Goal: Information Seeking & Learning: Learn about a topic

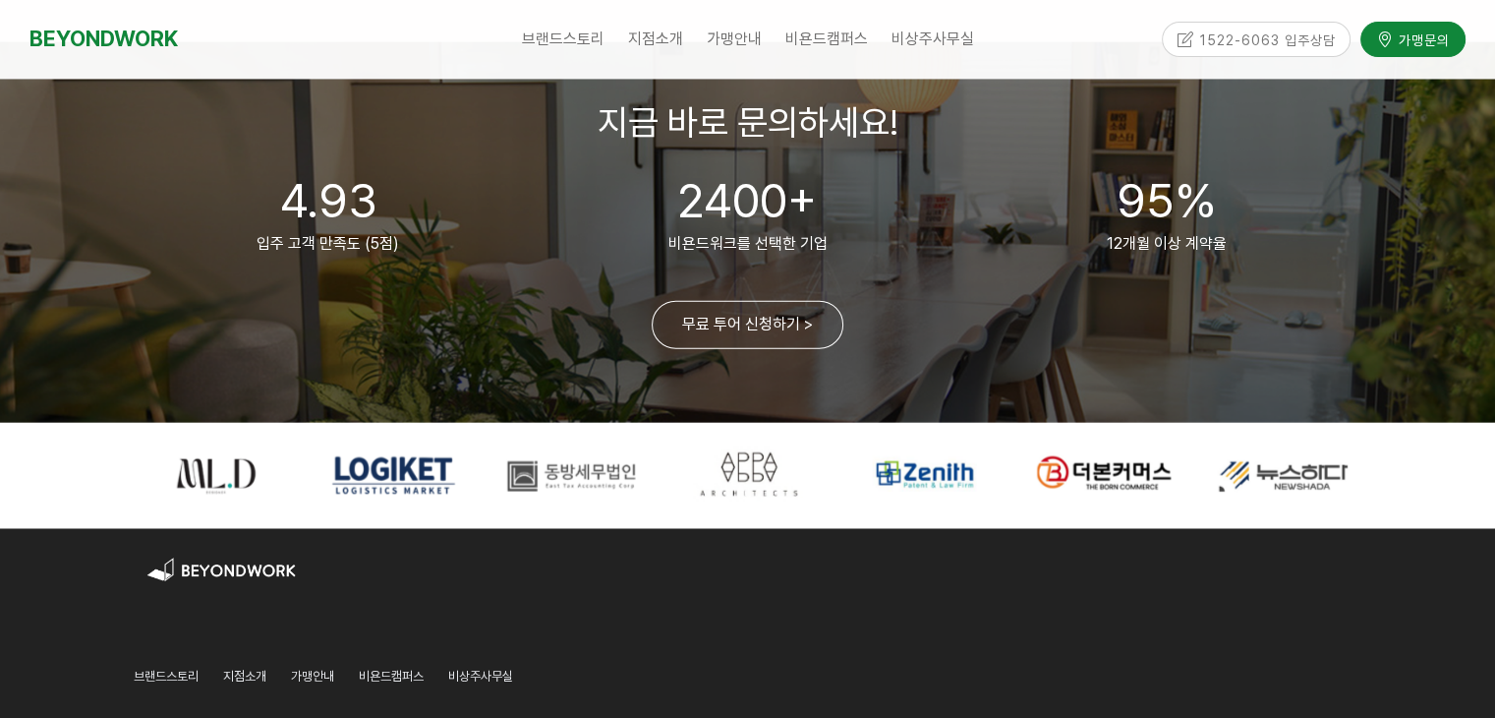
scroll to position [4951, 0]
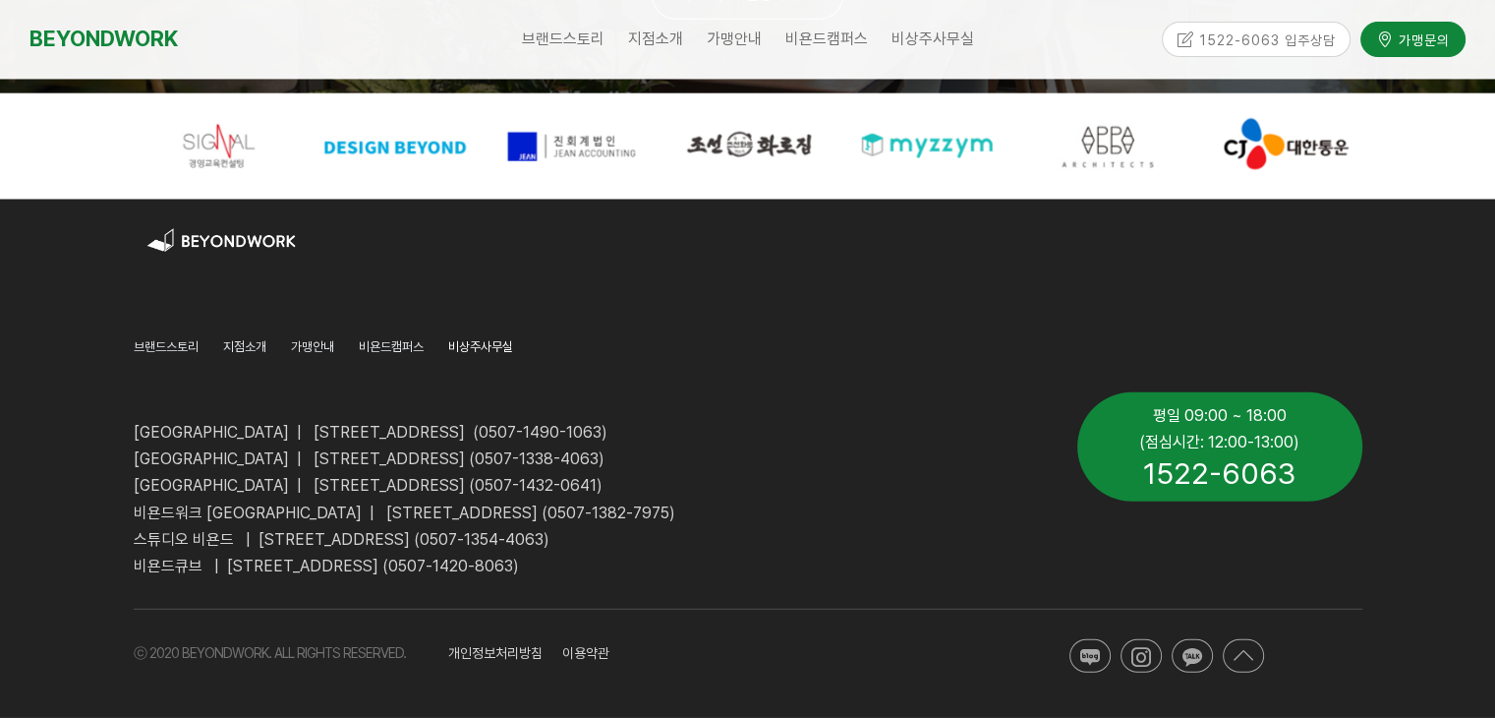
click at [474, 348] on span "비상주사무실" at bounding box center [480, 346] width 65 height 15
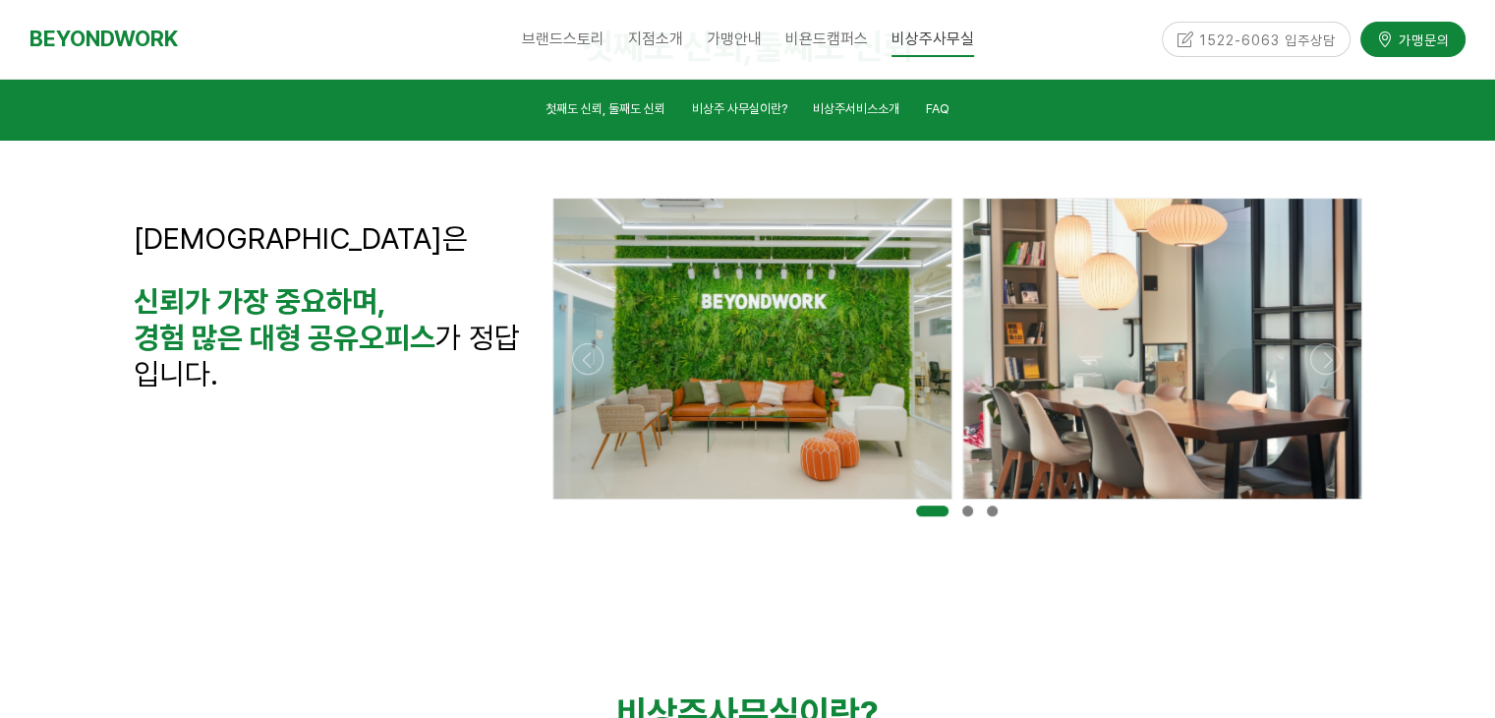
scroll to position [491, 0]
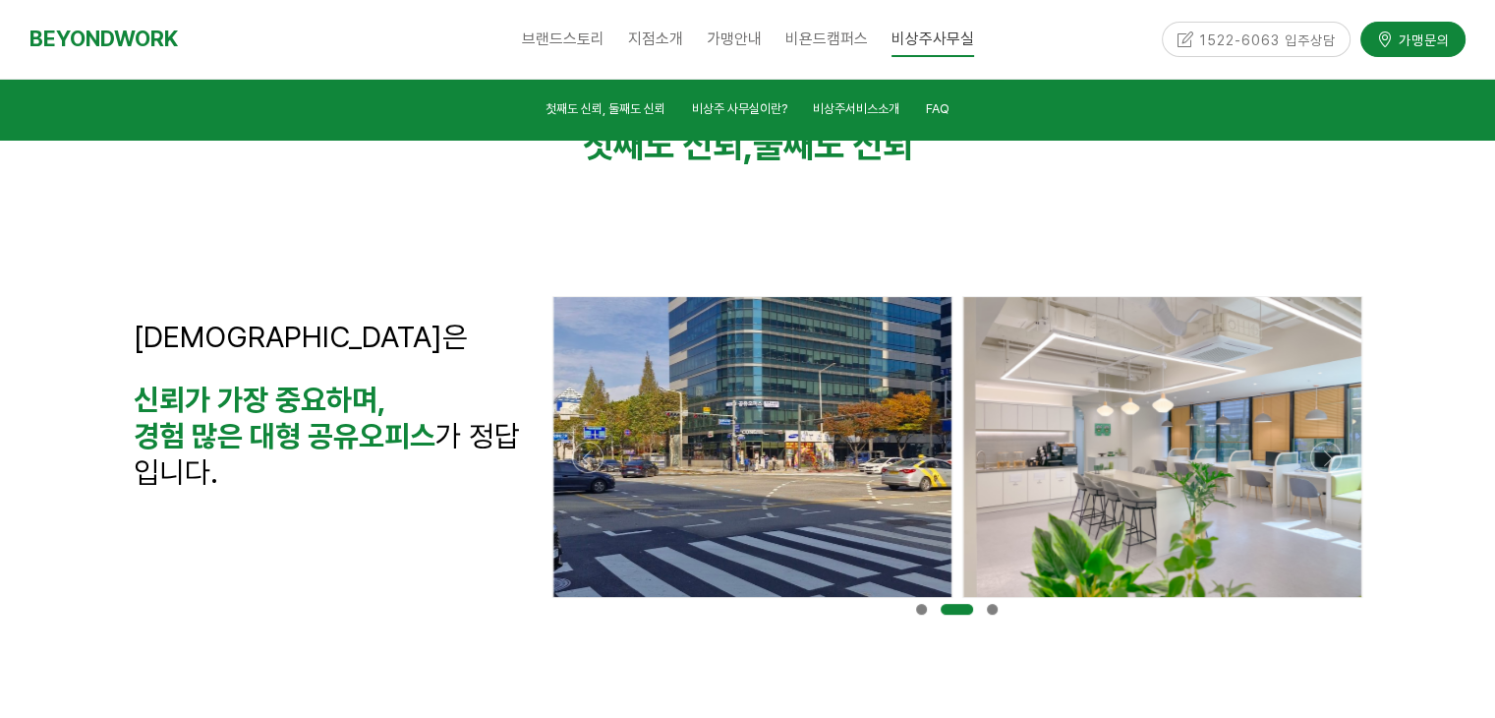
click at [1318, 603] on div at bounding box center [956, 603] width 819 height 0
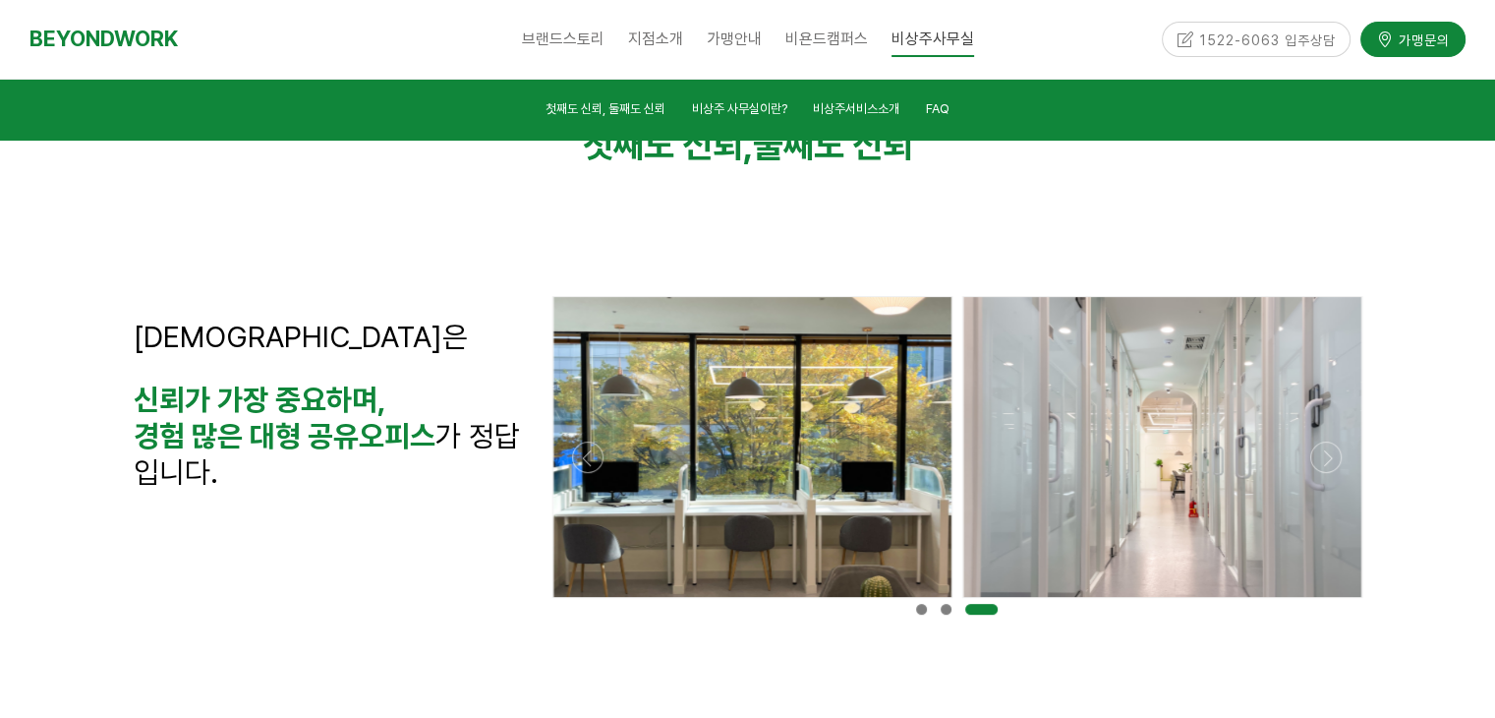
click at [1325, 603] on div at bounding box center [956, 603] width 819 height 0
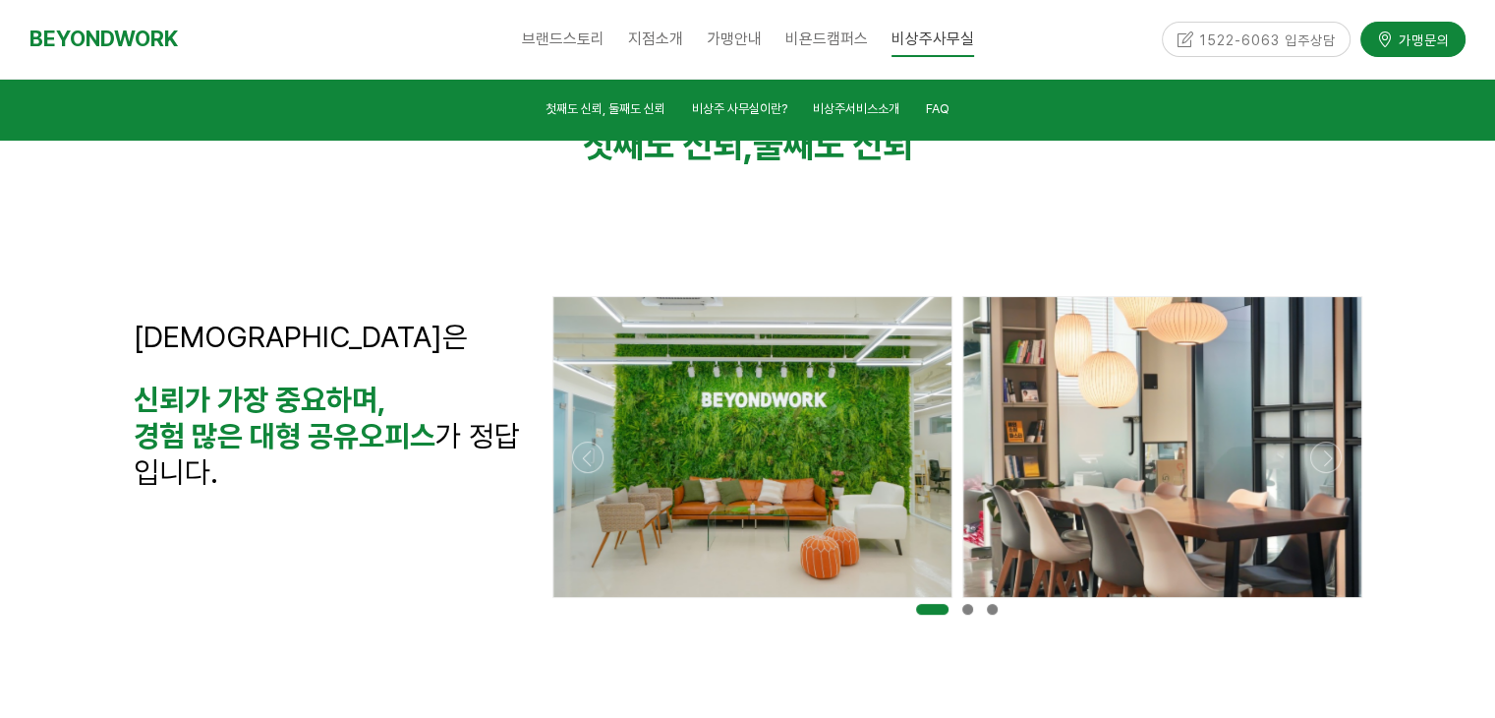
click at [1325, 603] on div at bounding box center [956, 603] width 819 height 0
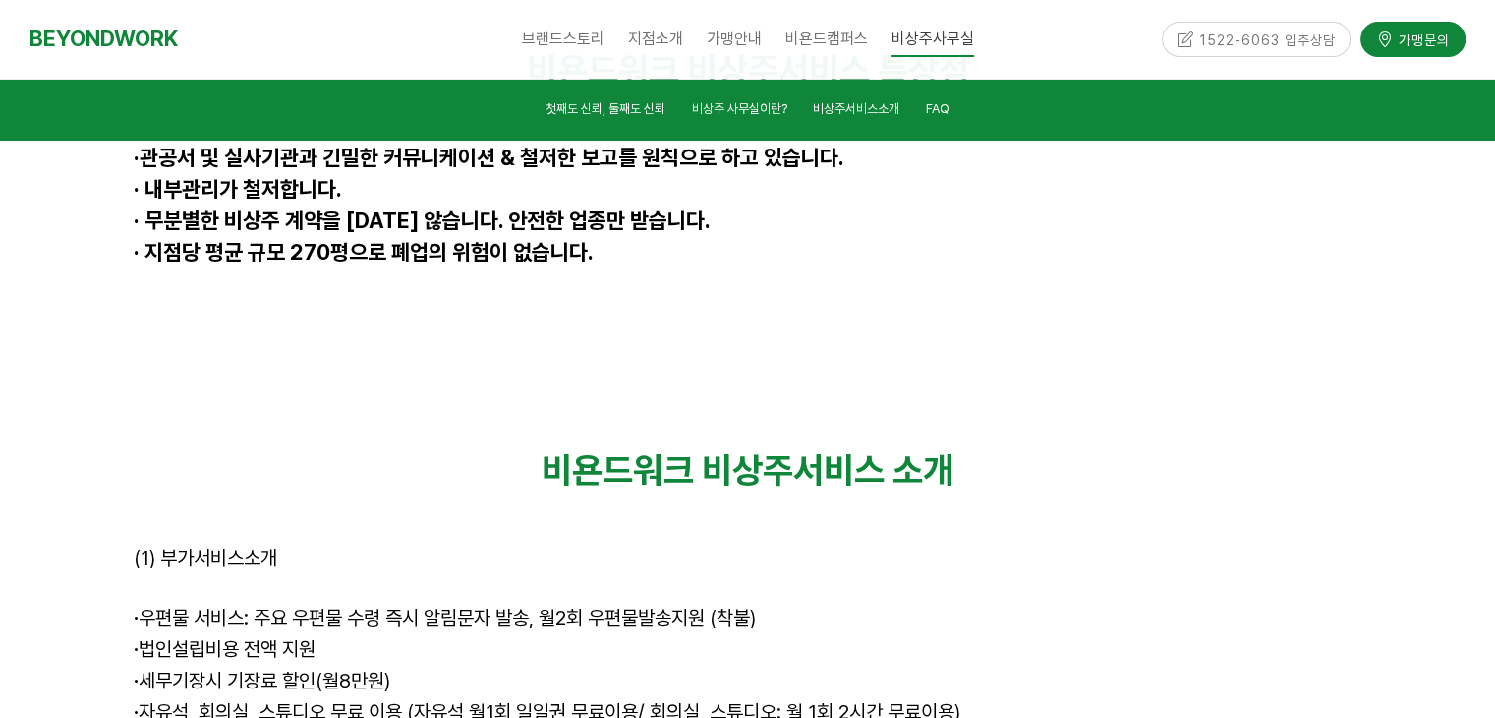
scroll to position [5602, 0]
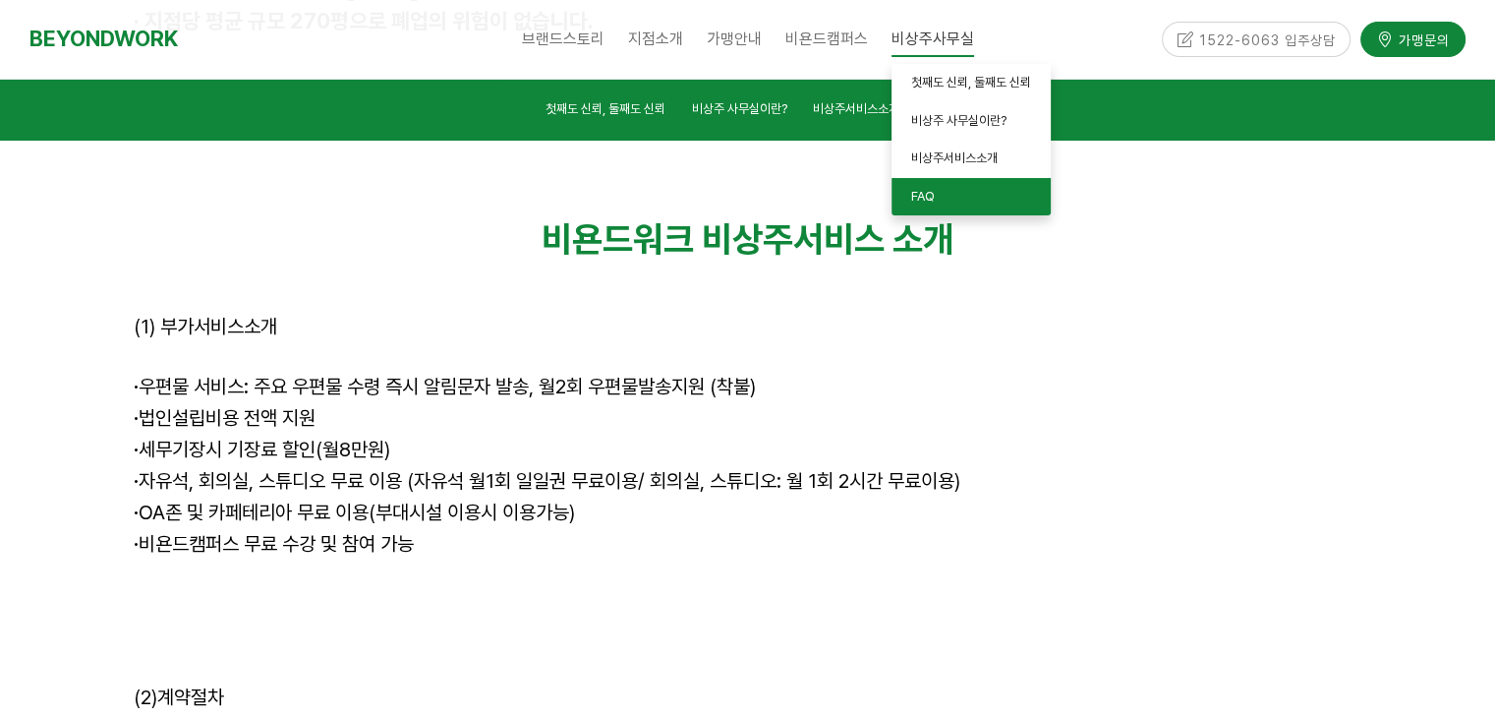
click at [940, 198] on link "FAQ" at bounding box center [970, 197] width 159 height 38
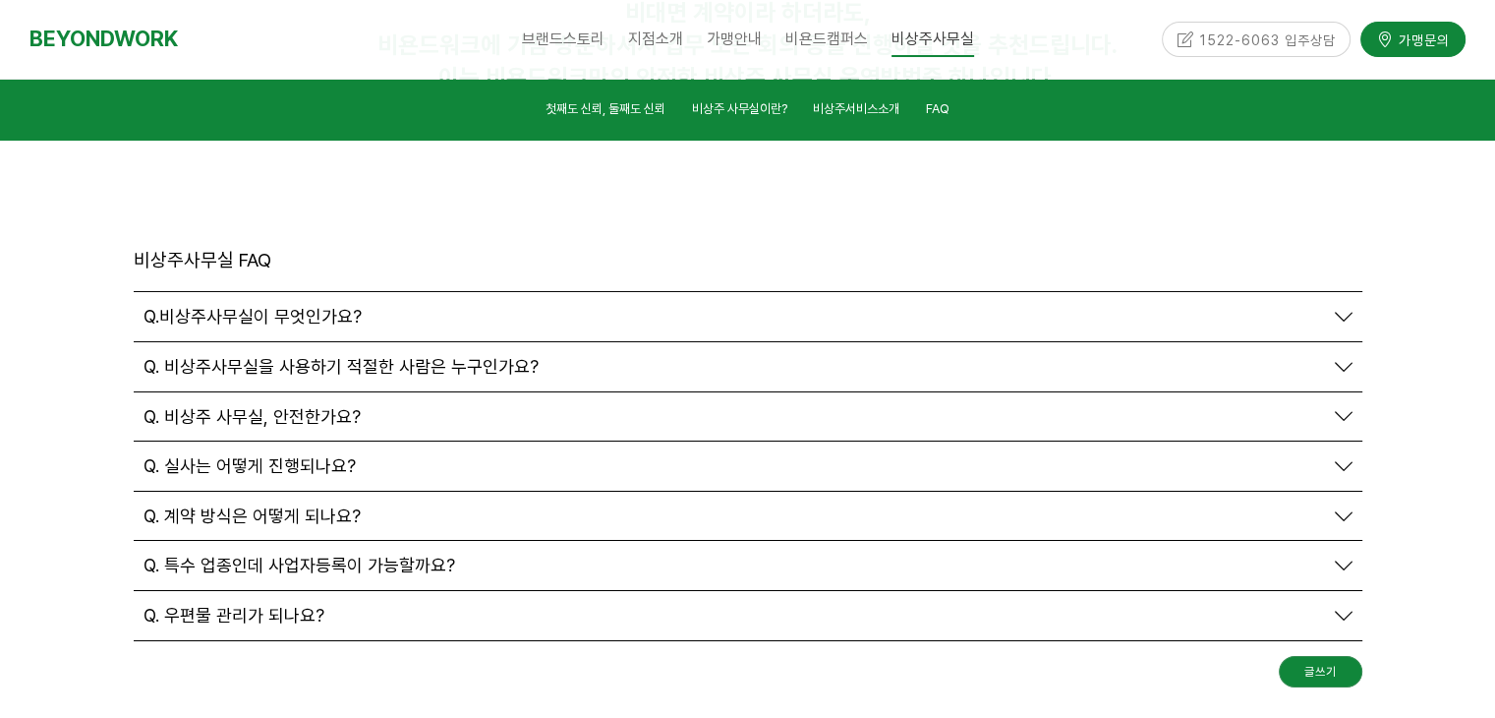
scroll to position [7002, 0]
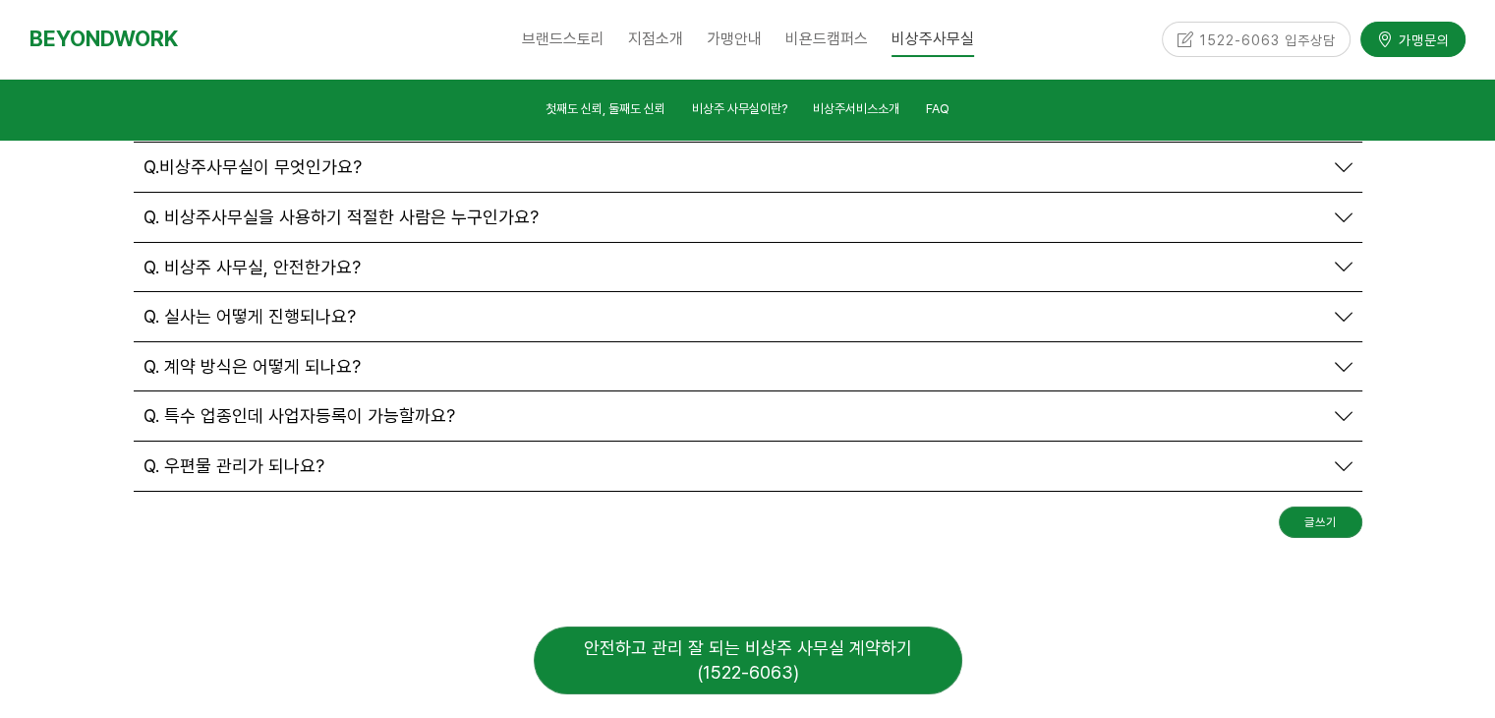
click at [760, 626] on div "안전하고 관리 잘 되는 비상주 사무실 계약하기 (1522-6063)" at bounding box center [748, 660] width 429 height 68
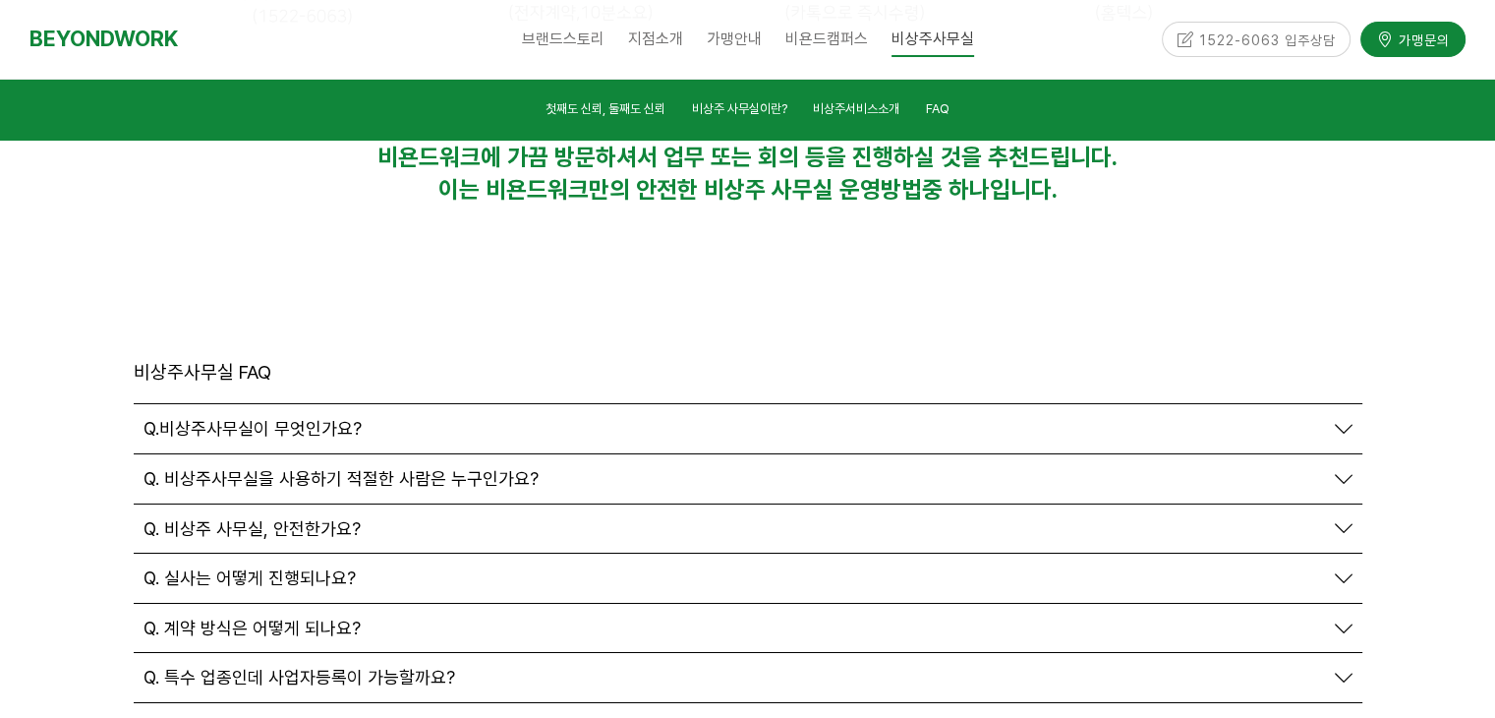
scroll to position [6707, 0]
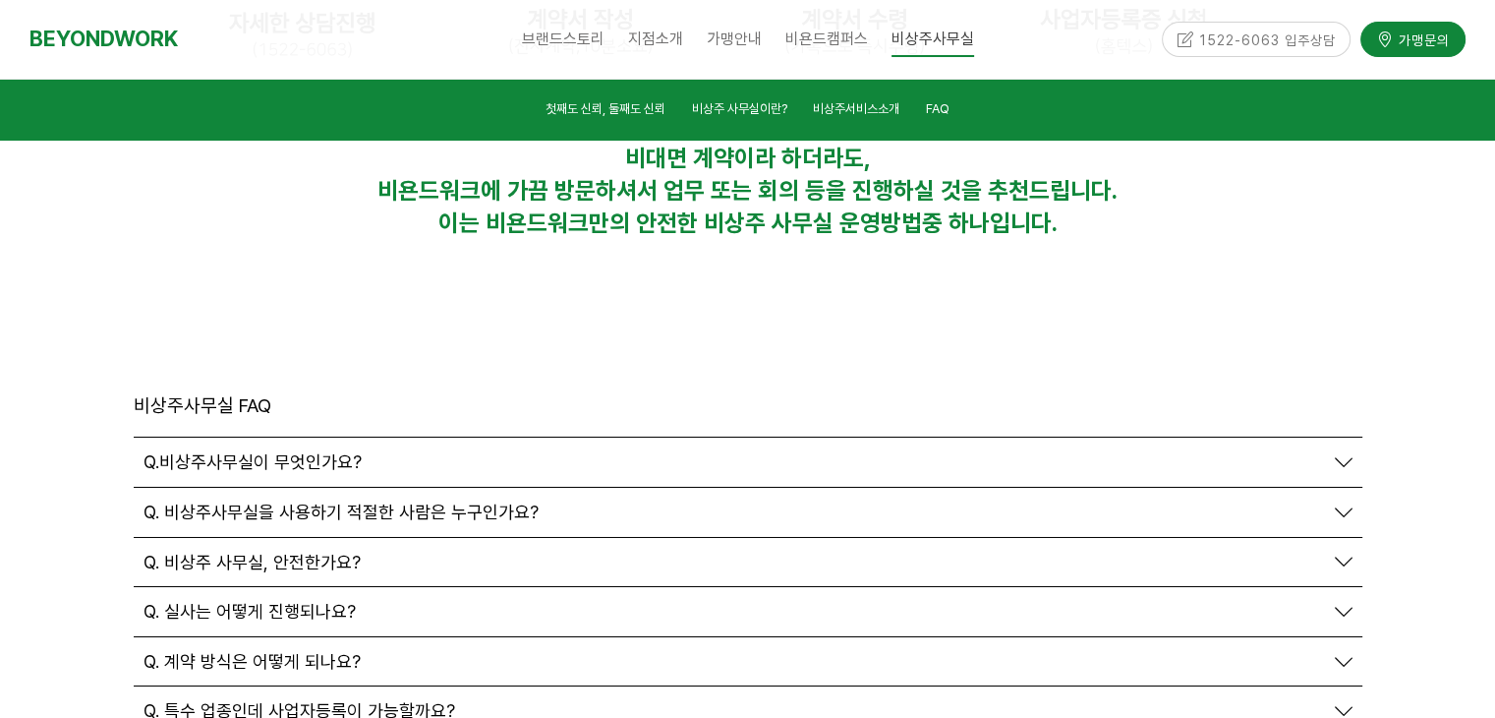
click at [1350, 653] on icon at bounding box center [1344, 662] width 18 height 18
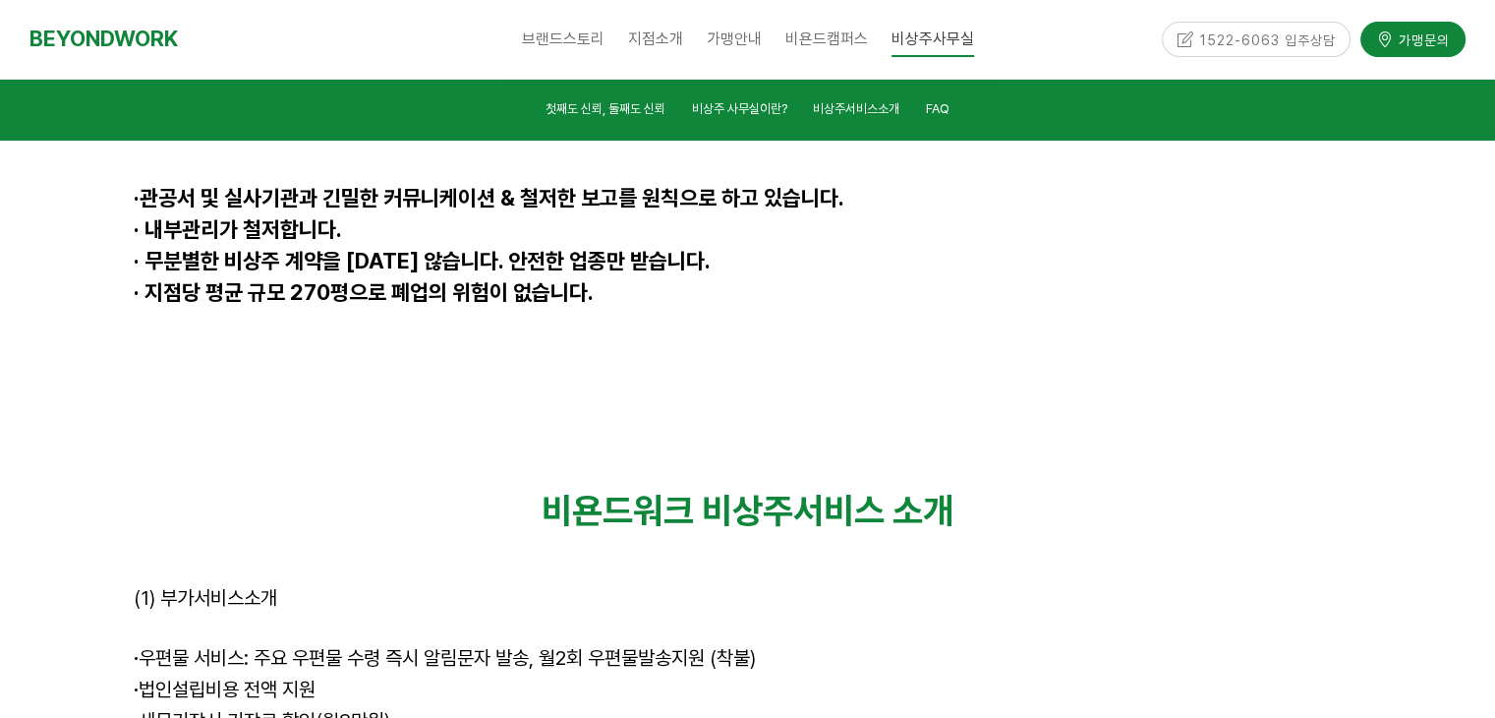
scroll to position [4741, 0]
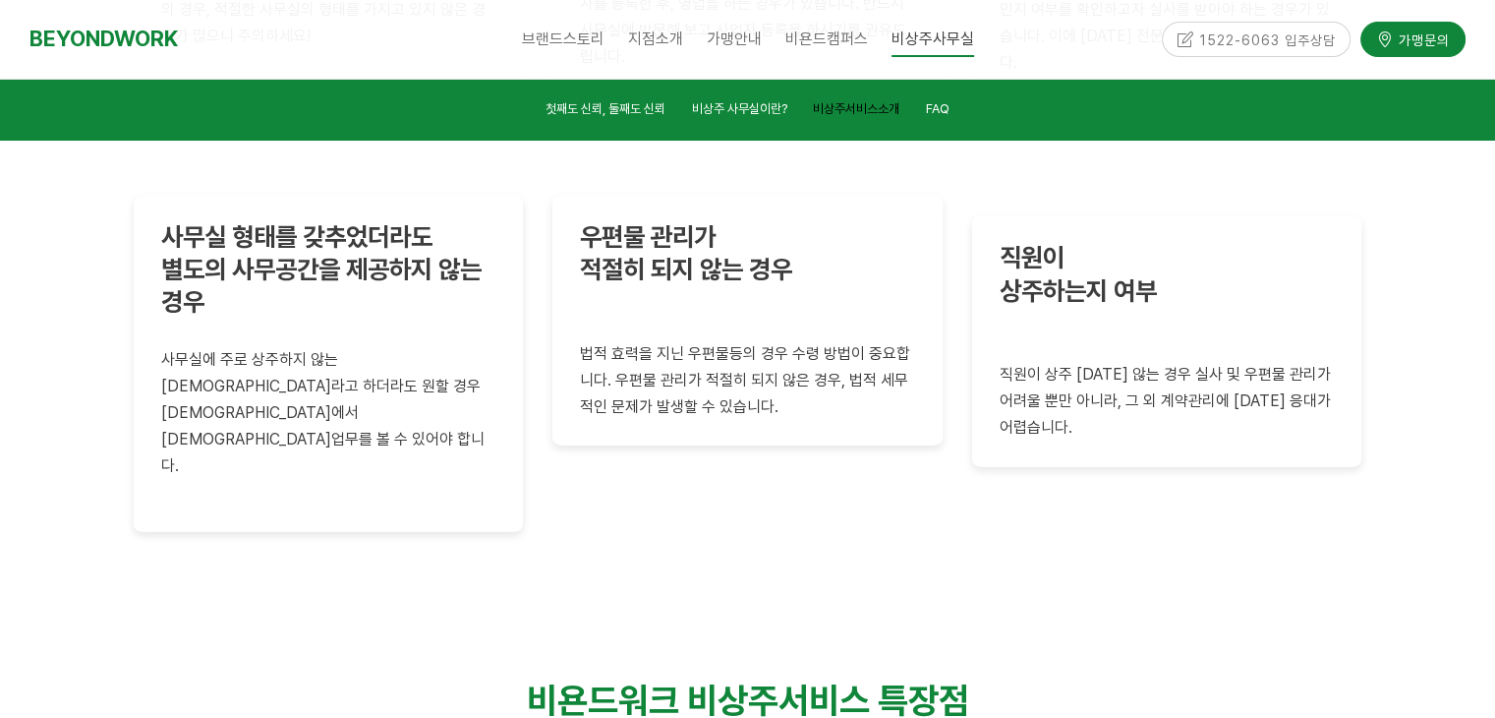
click at [853, 101] on span "비상주서비스소개" at bounding box center [856, 108] width 86 height 15
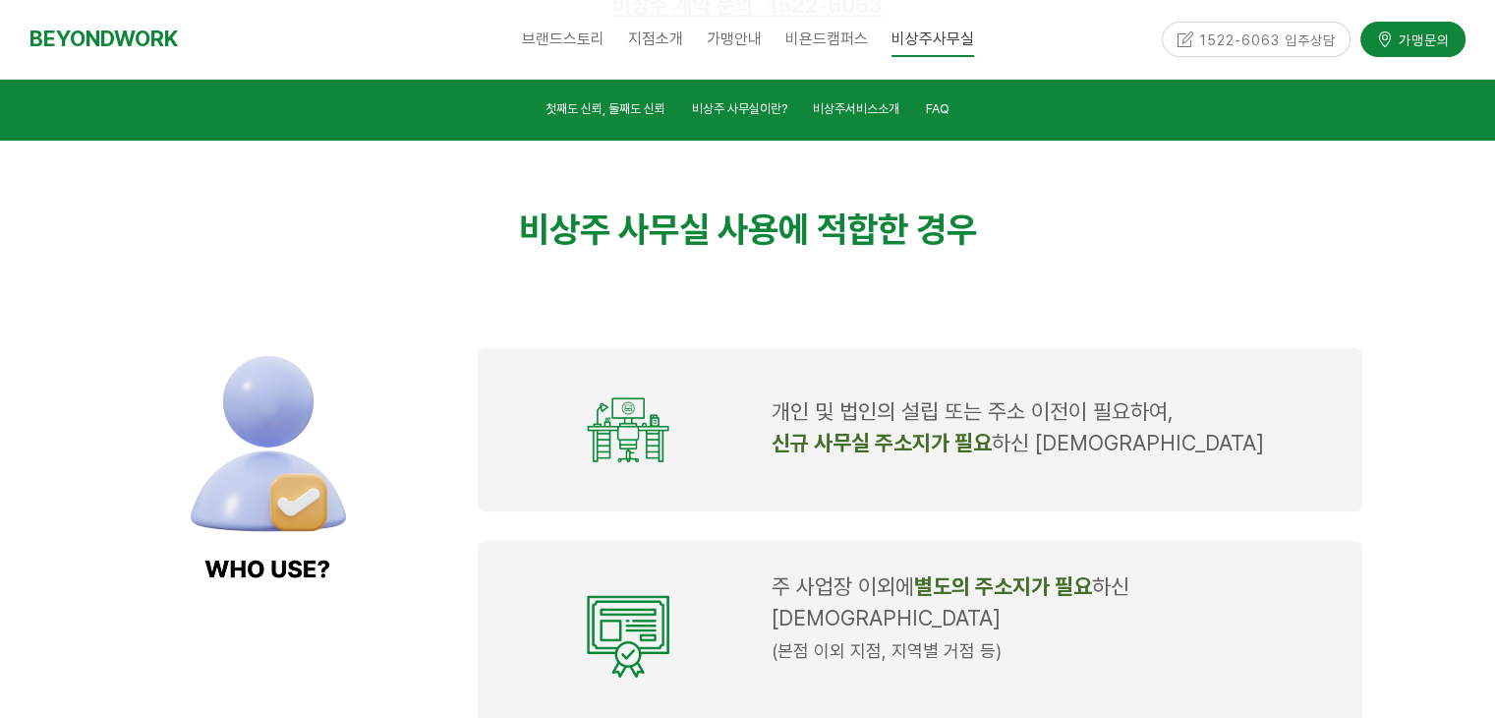
scroll to position [1560, 0]
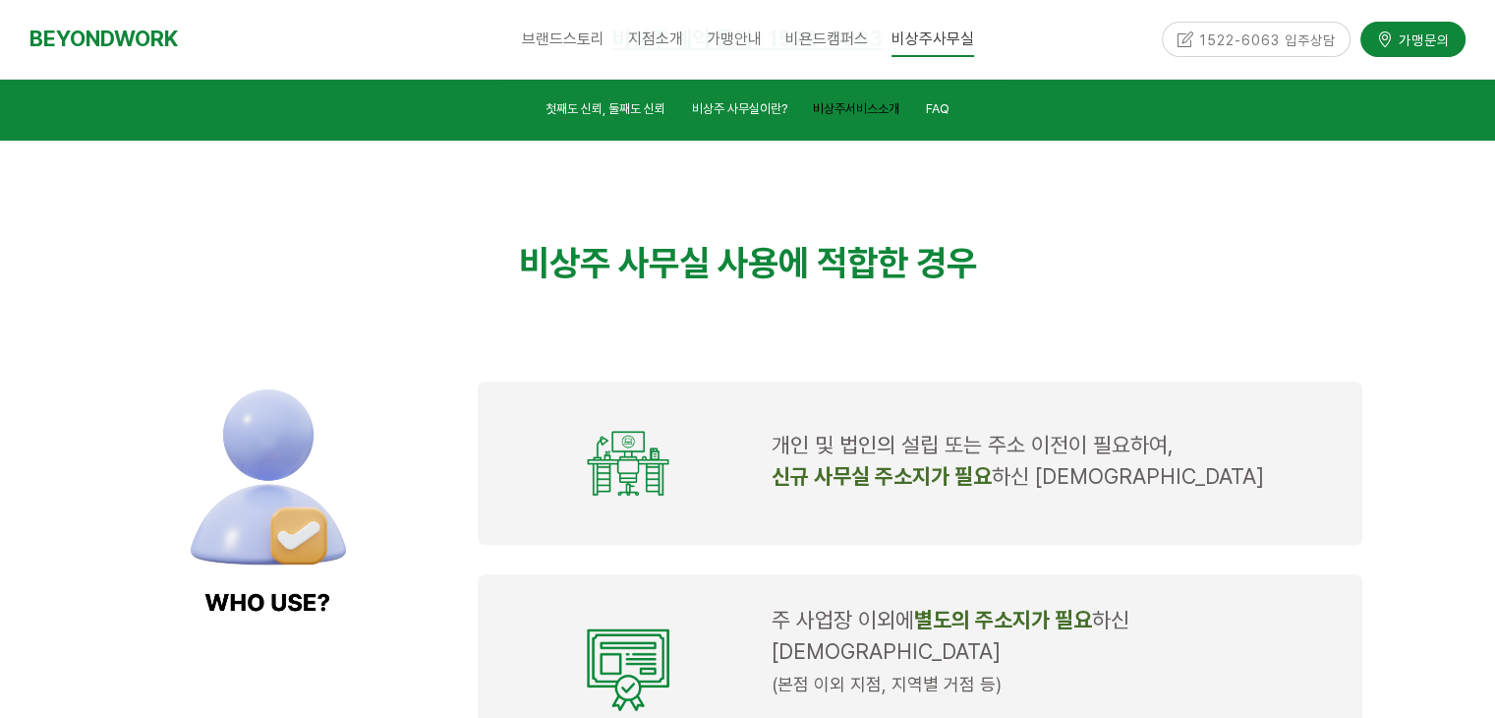
click at [870, 104] on span "비상주서비스소개" at bounding box center [856, 108] width 86 height 15
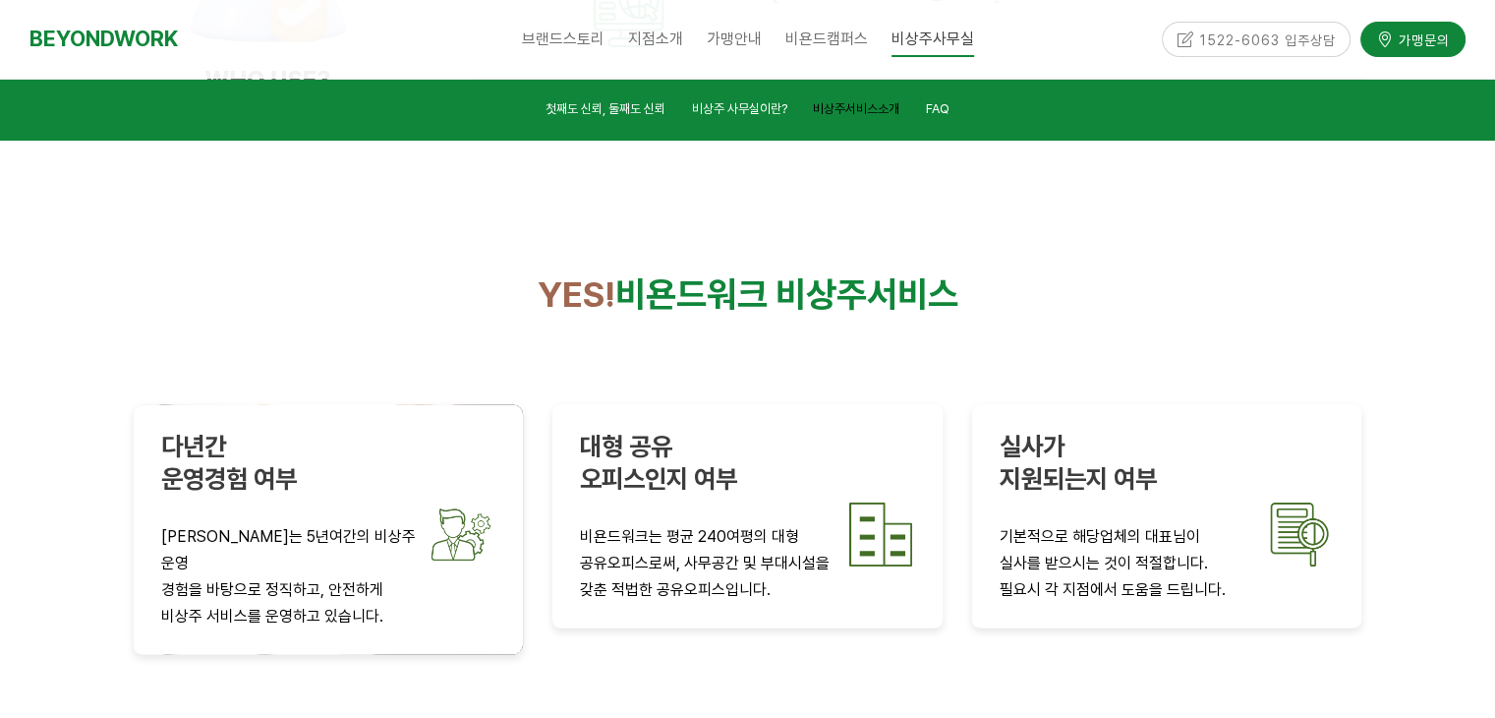
scroll to position [3329, 0]
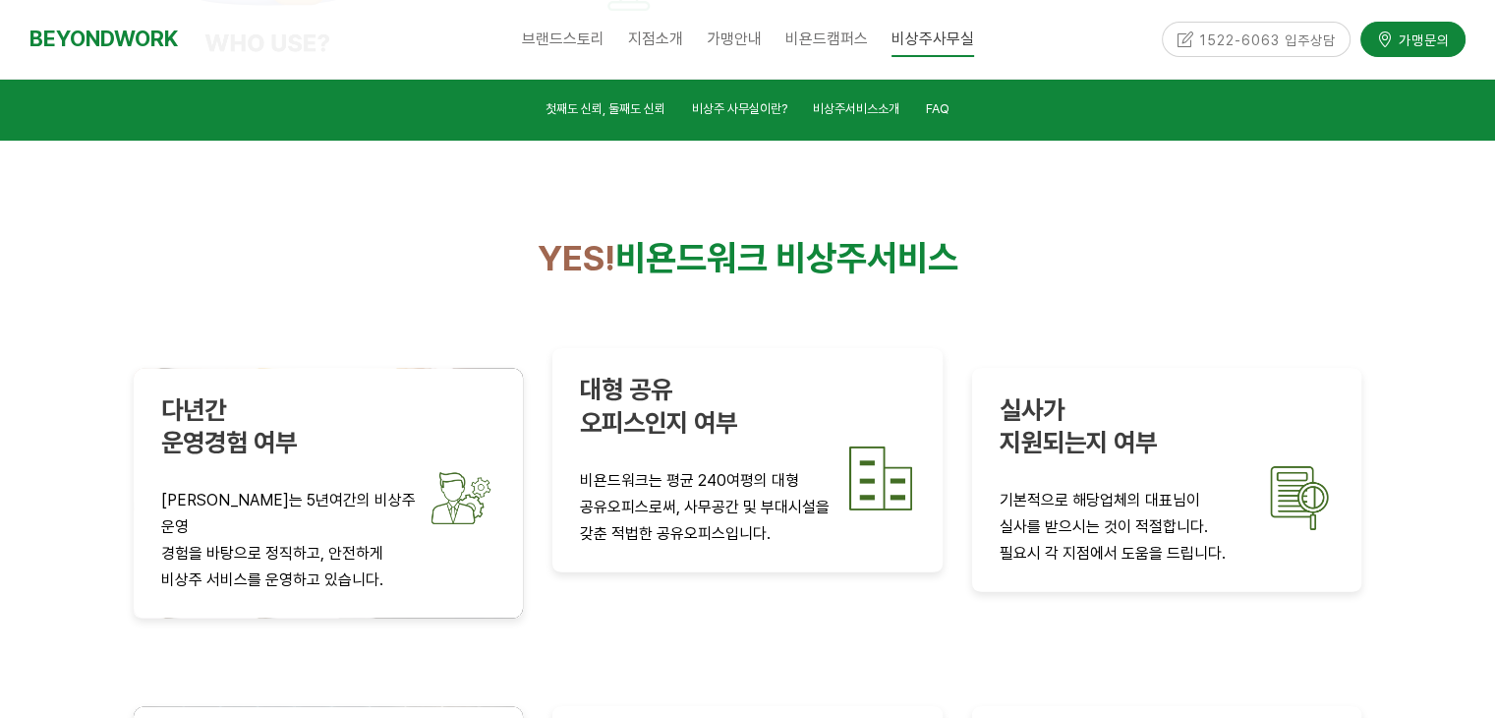
click at [833, 438] on p at bounding box center [747, 451] width 335 height 27
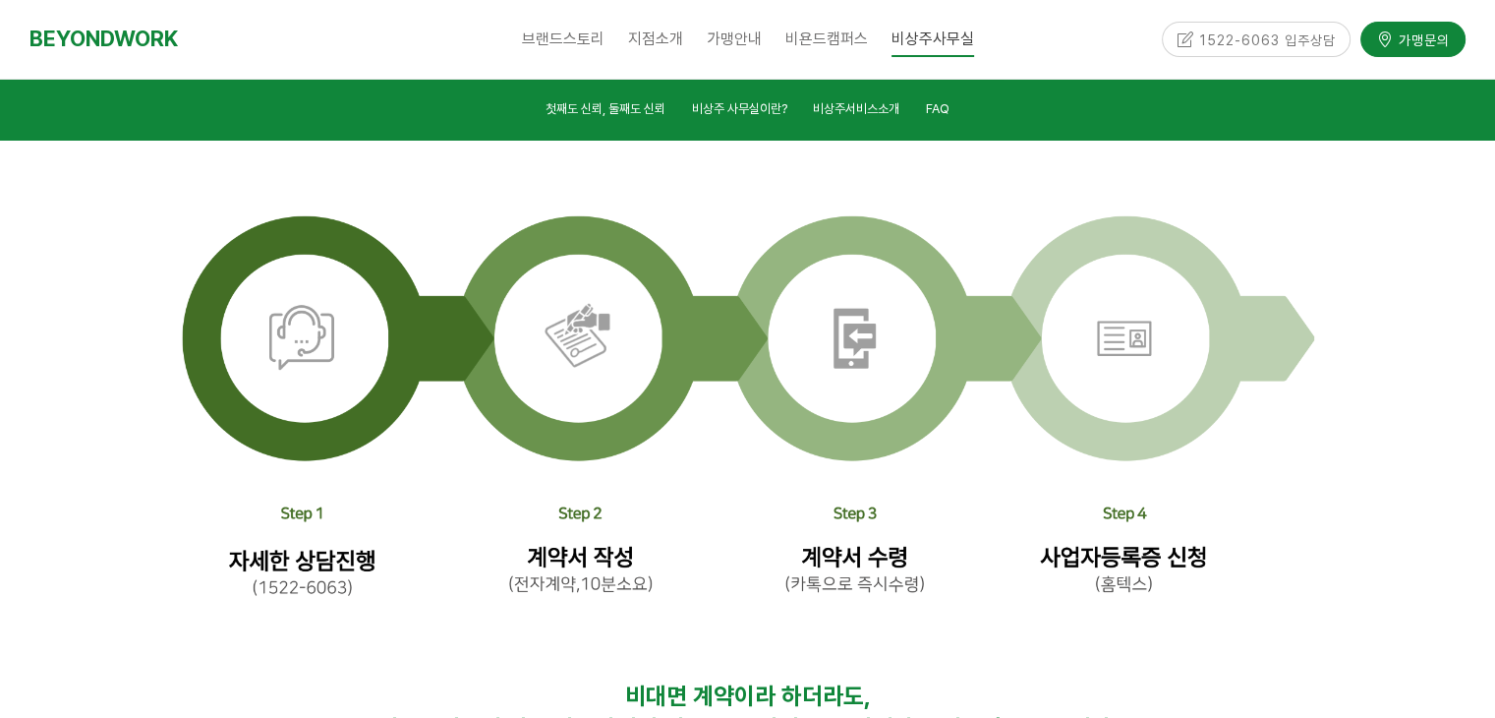
scroll to position [7625, 0]
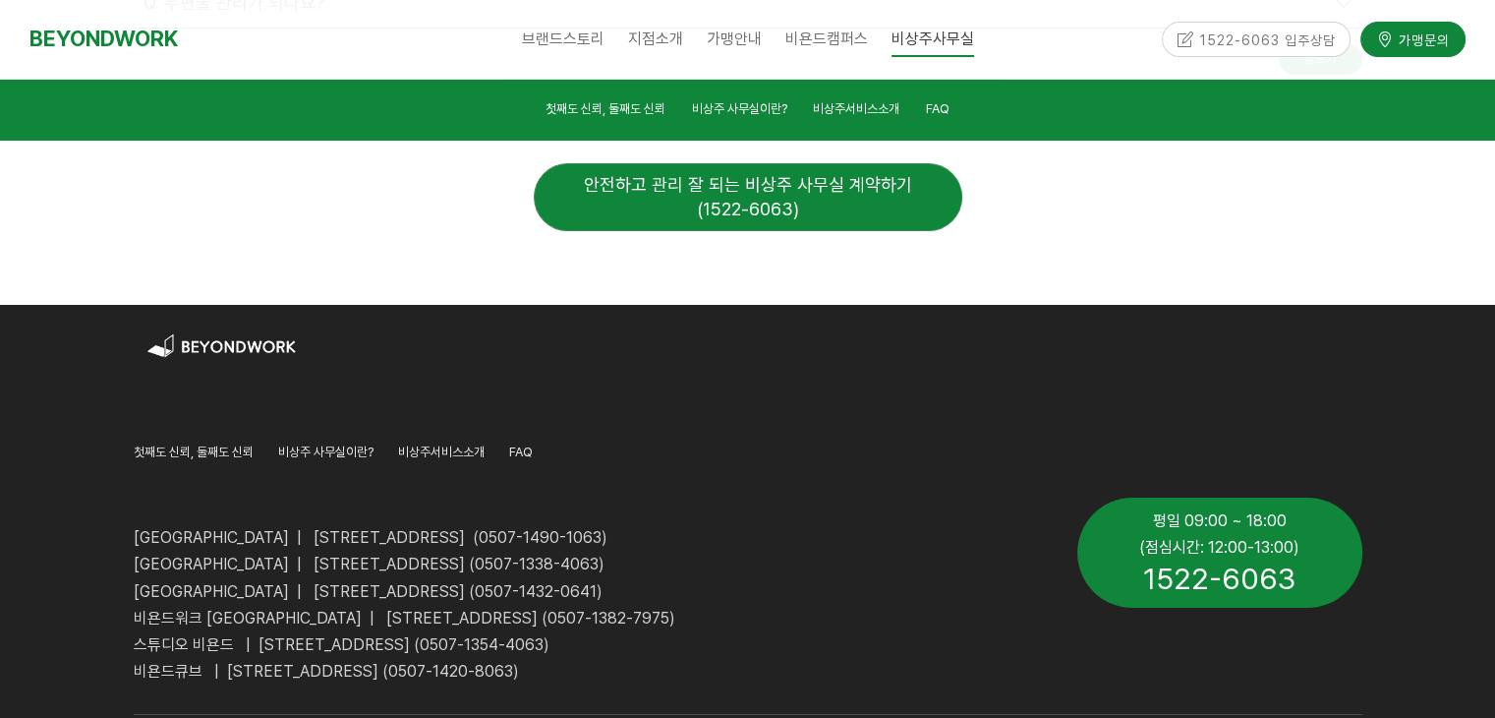
click at [1272, 44] on div "1522-6063 입주상담" at bounding box center [1257, 39] width 190 height 34
click at [1187, 40] on div "1522-6063 입주상담" at bounding box center [1257, 39] width 190 height 34
click at [1211, 40] on div "1522-6063 입주상담" at bounding box center [1257, 39] width 190 height 34
click at [1393, 35] on span "가맹문의" at bounding box center [1421, 40] width 57 height 20
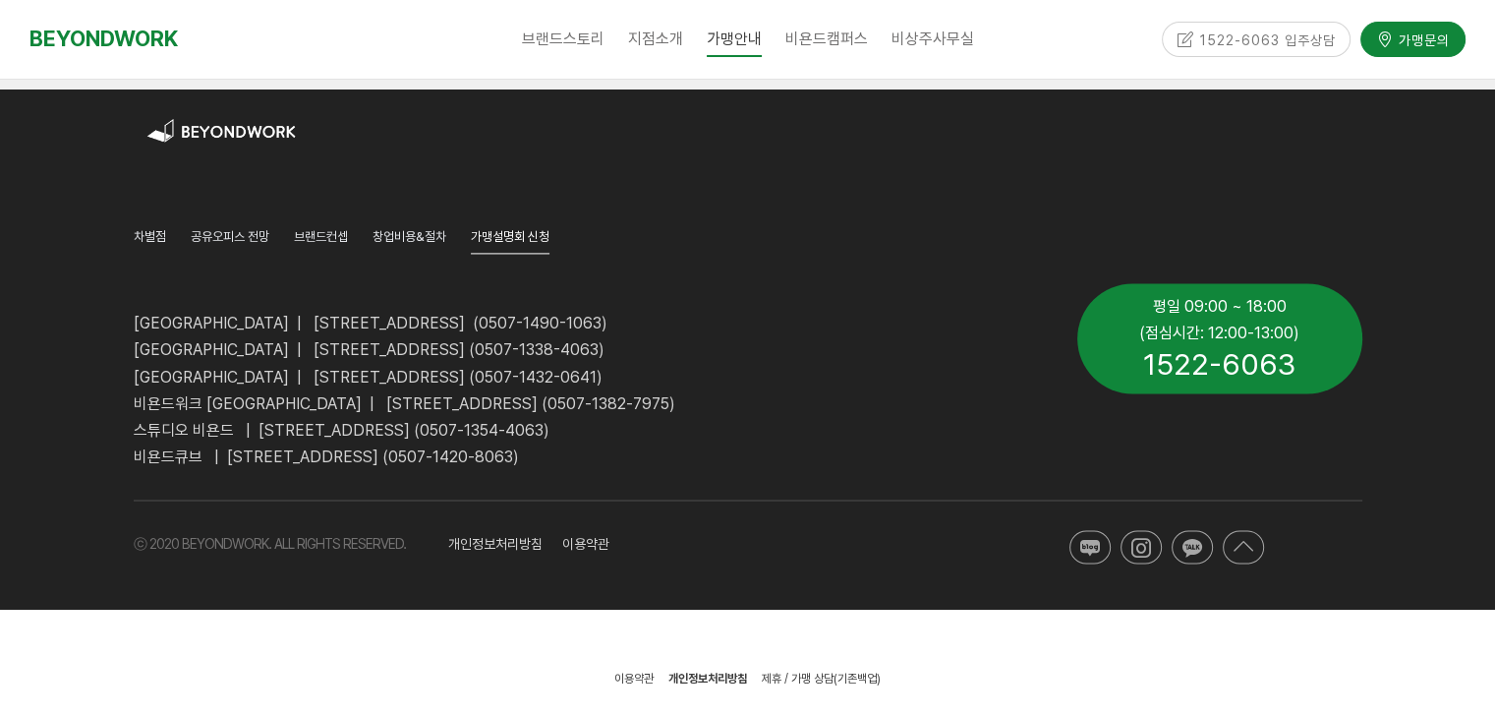
scroll to position [2773, 0]
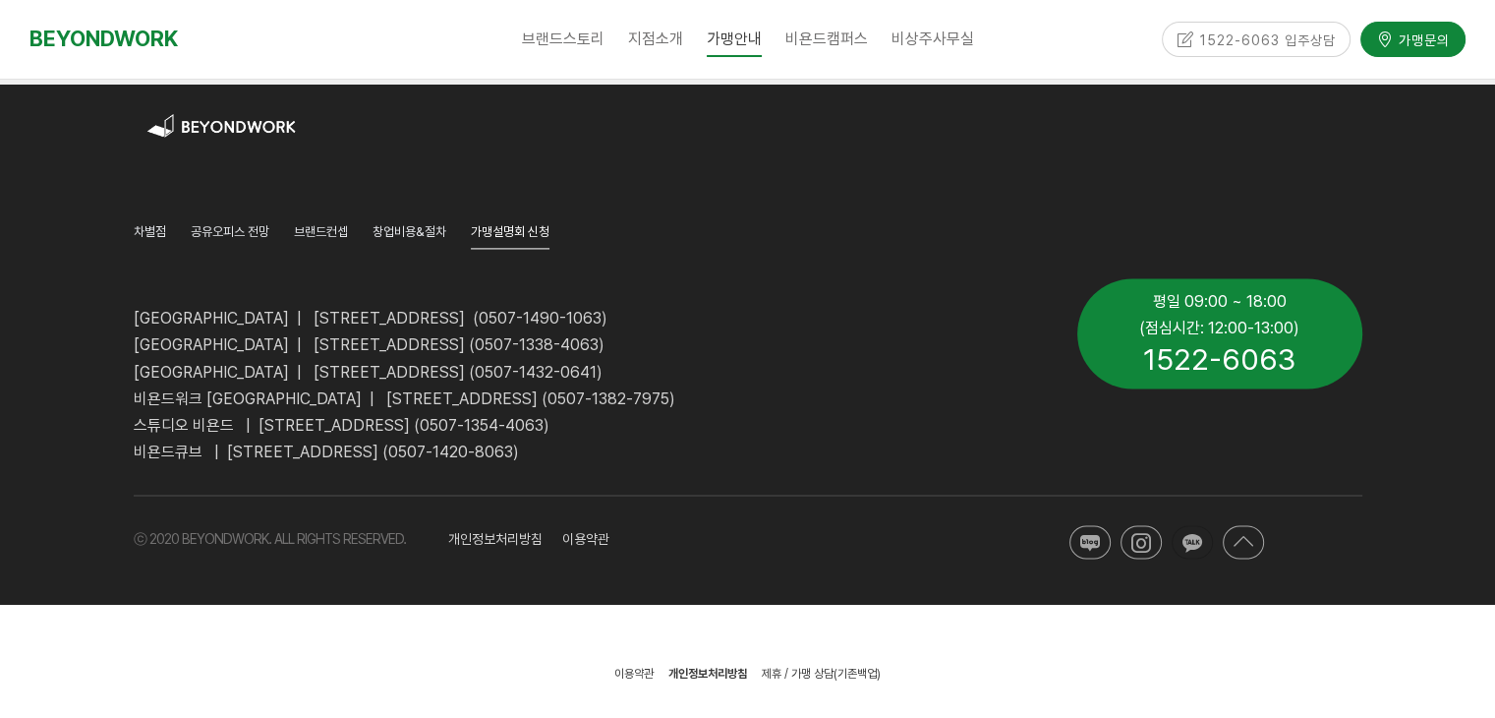
click at [1194, 542] on icon at bounding box center [1192, 543] width 20 height 20
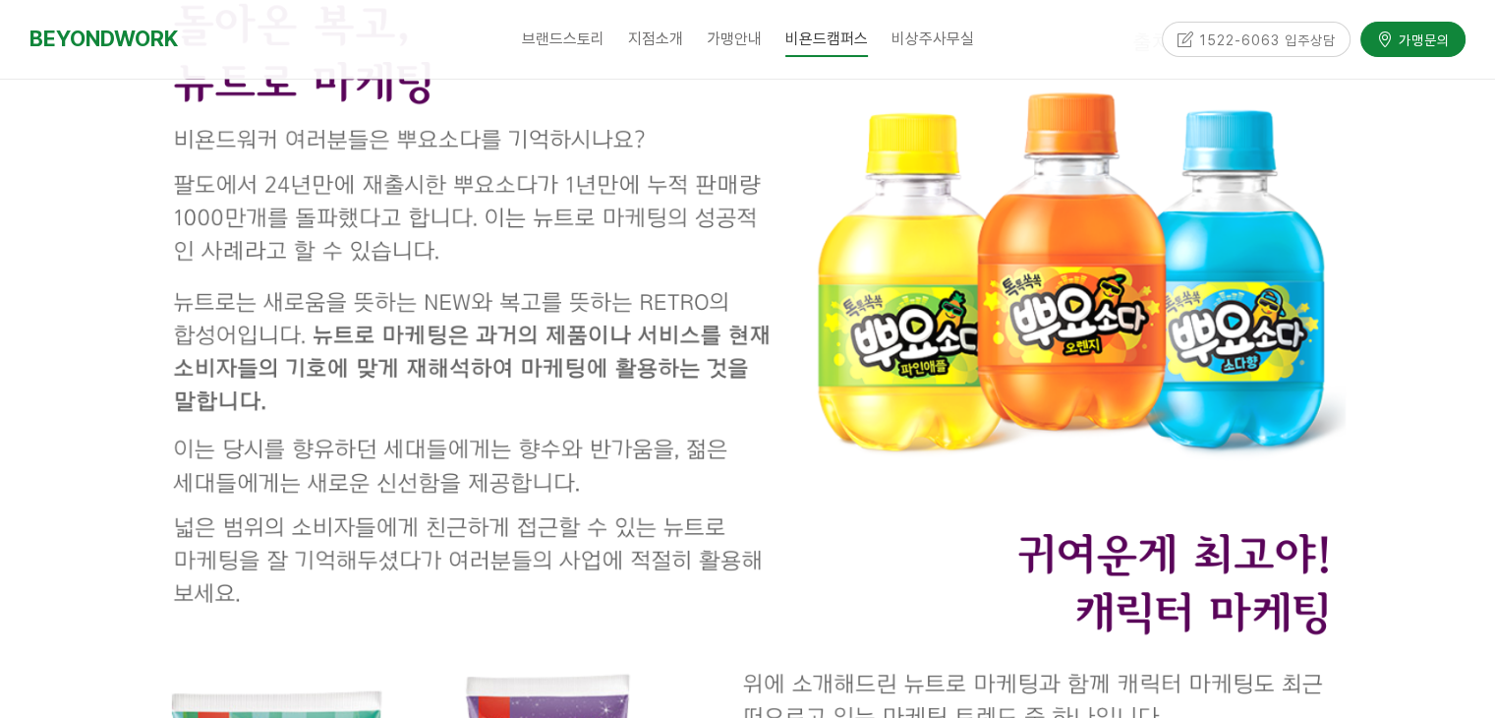
scroll to position [1474, 0]
